Goal: Find specific page/section: Find specific page/section

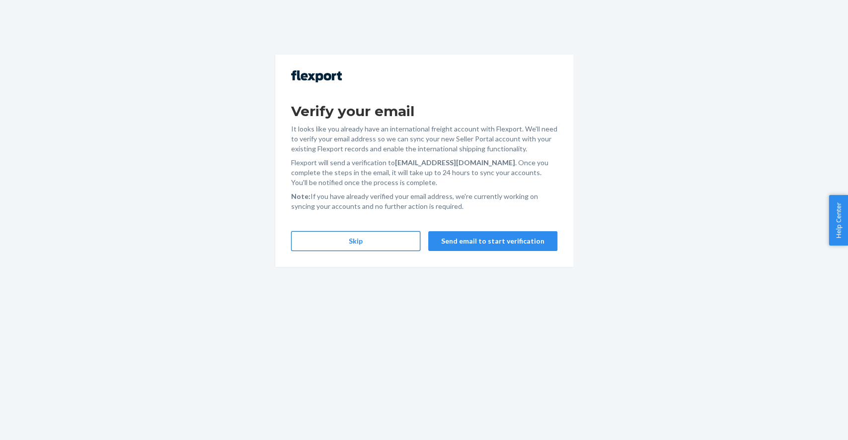
click at [405, 243] on button "Skip" at bounding box center [355, 241] width 129 height 20
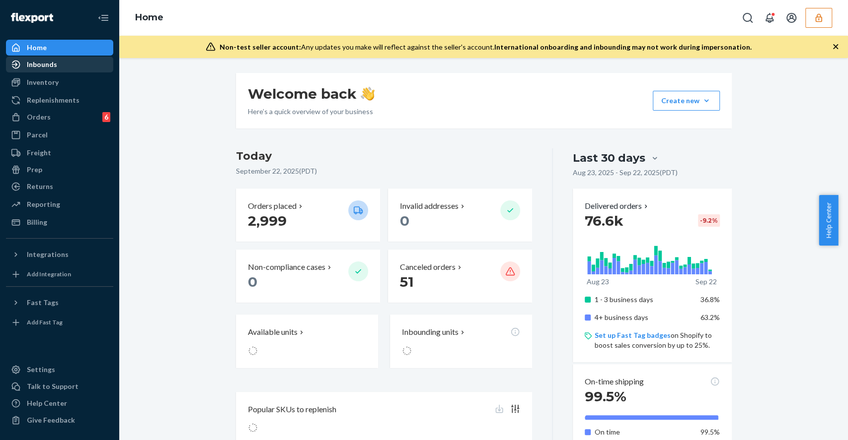
click at [56, 68] on div "Inbounds" at bounding box center [59, 65] width 105 height 14
